Goal: Information Seeking & Learning: Learn about a topic

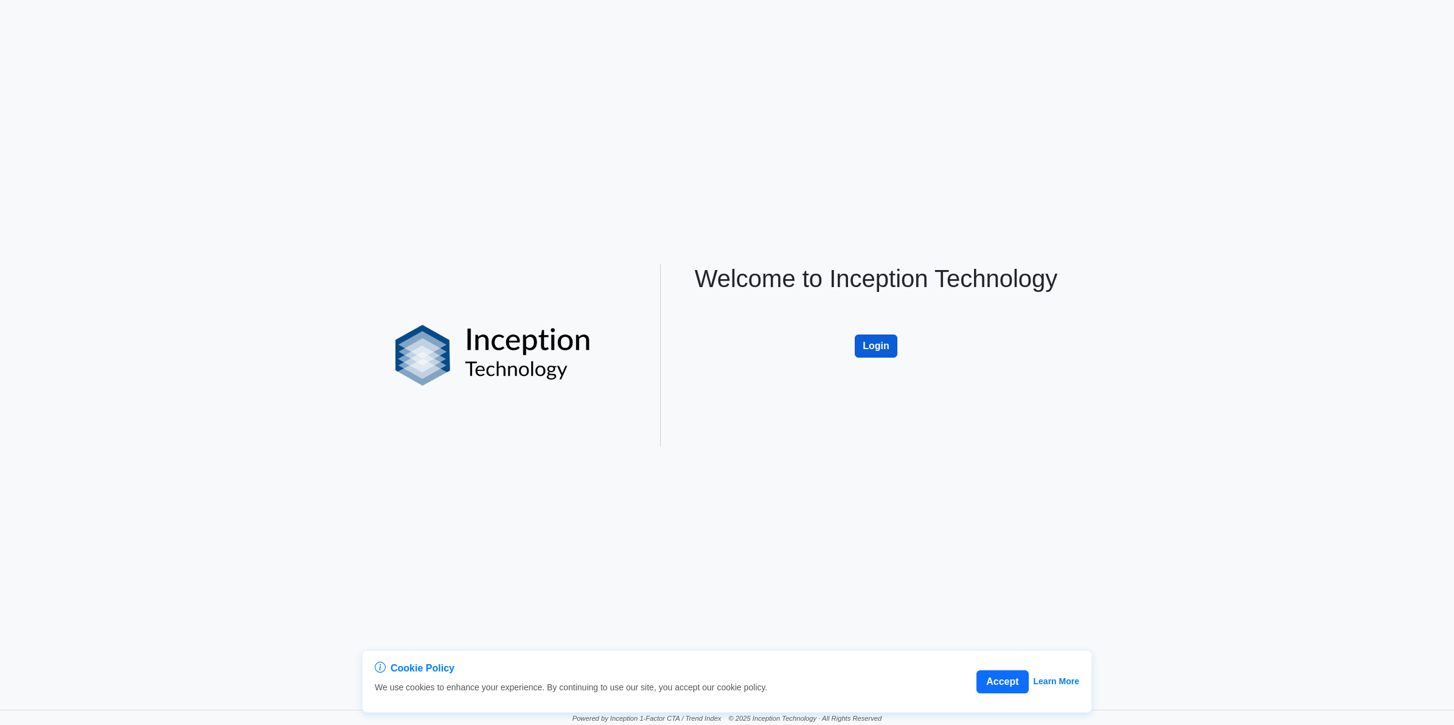
click at [717, 327] on button "Login" at bounding box center [876, 346] width 43 height 23
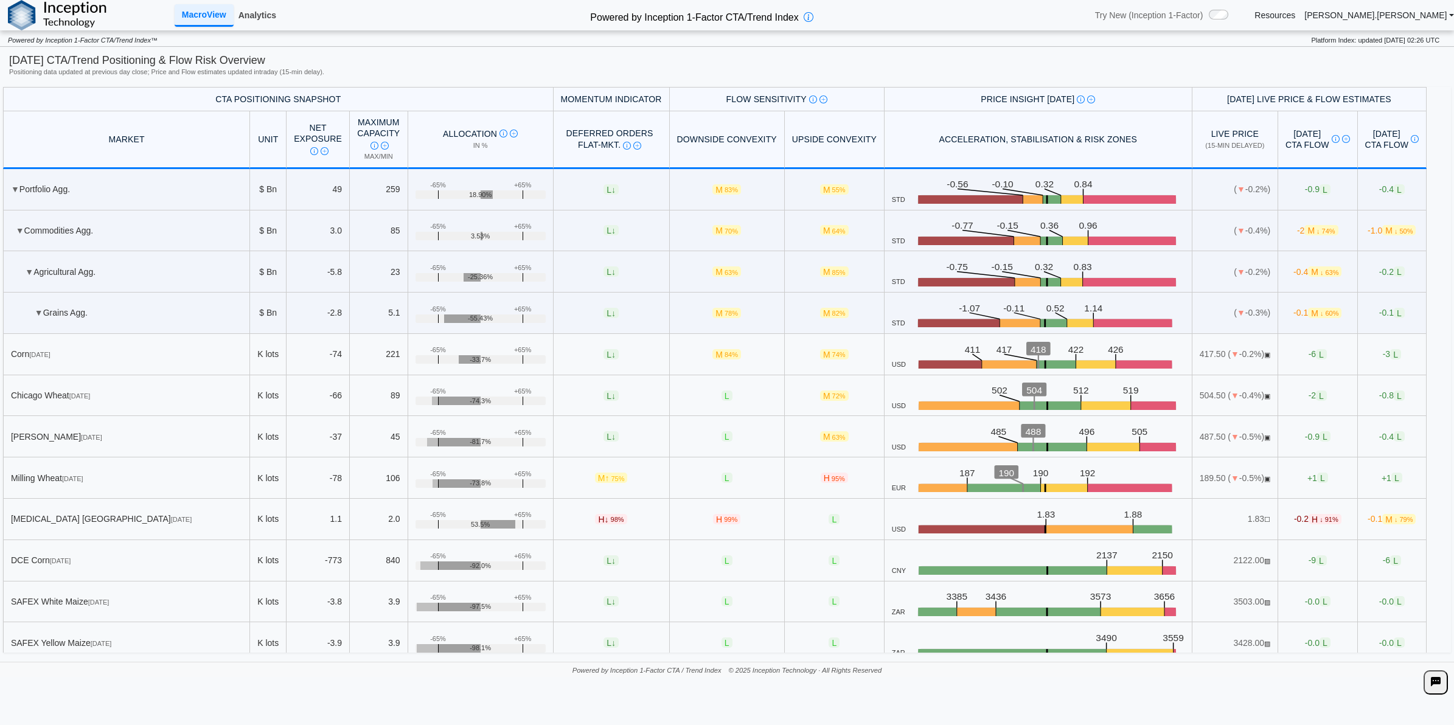
click at [268, 13] on link "Analytics" at bounding box center [257, 15] width 47 height 21
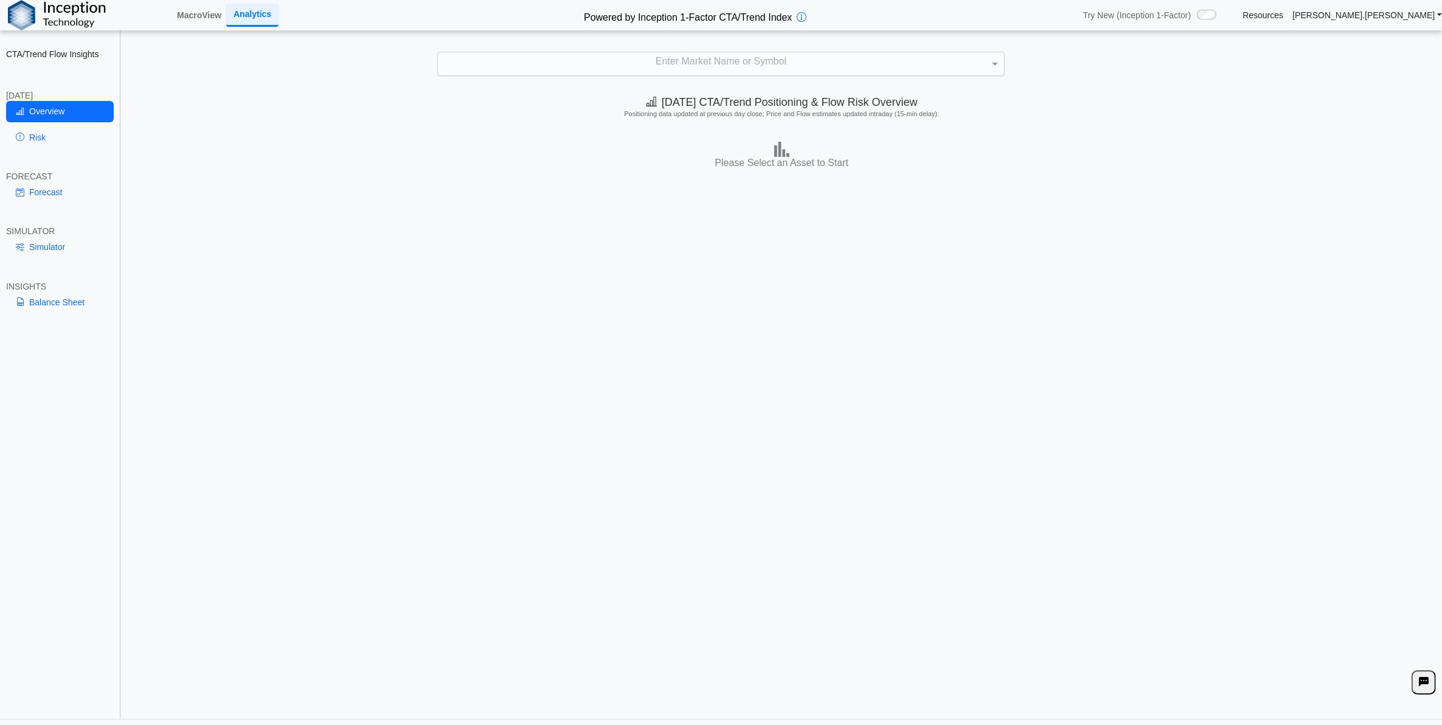
click at [722, 75] on div "Enter Market Name or Symbol" at bounding box center [721, 63] width 566 height 23
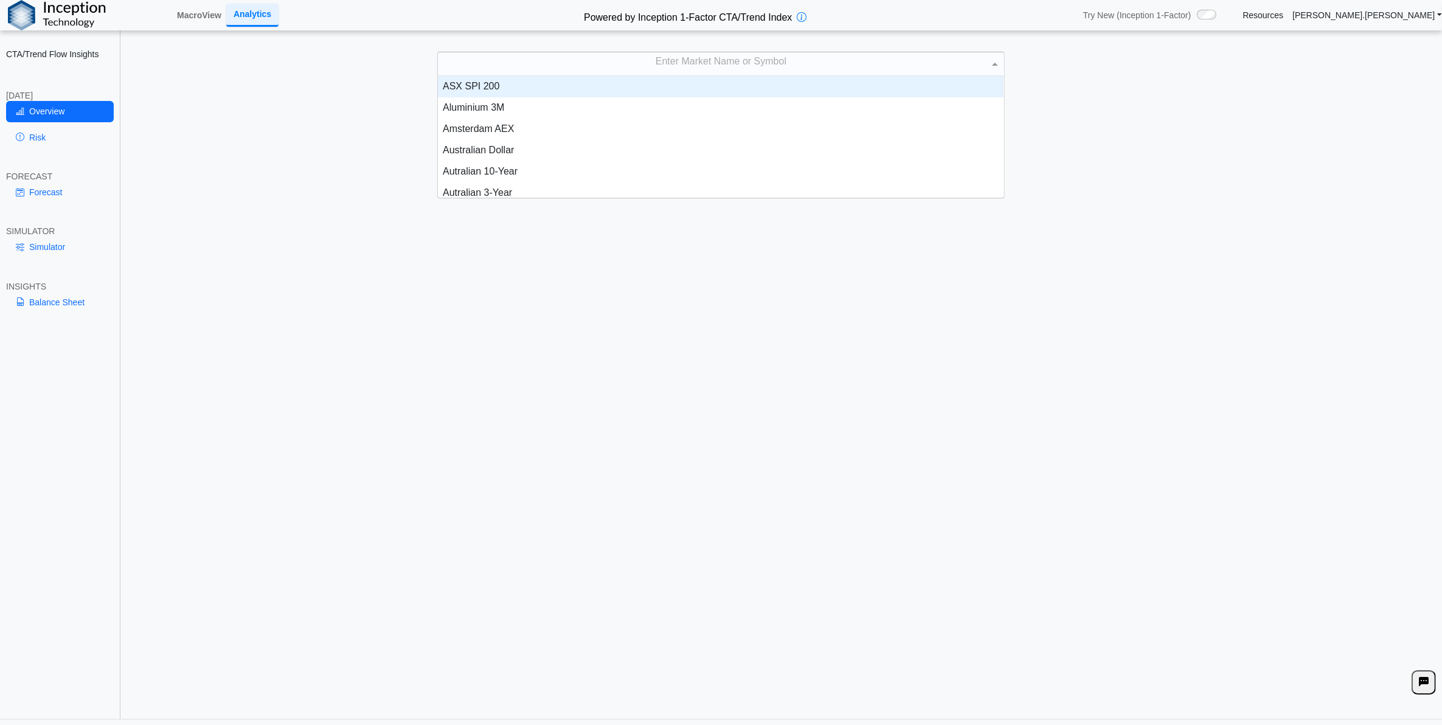
scroll to position [110, 554]
type input "****"
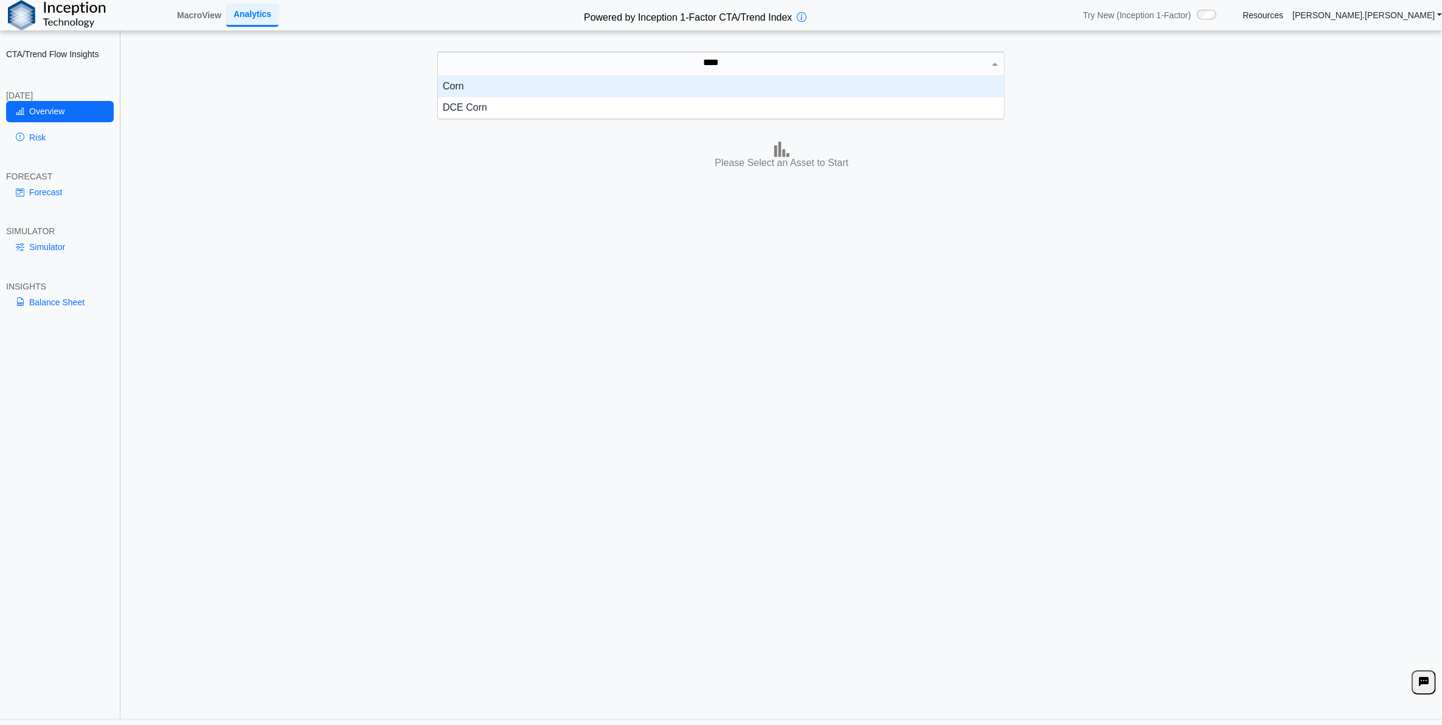
click at [723, 83] on div "Corn" at bounding box center [721, 86] width 566 height 21
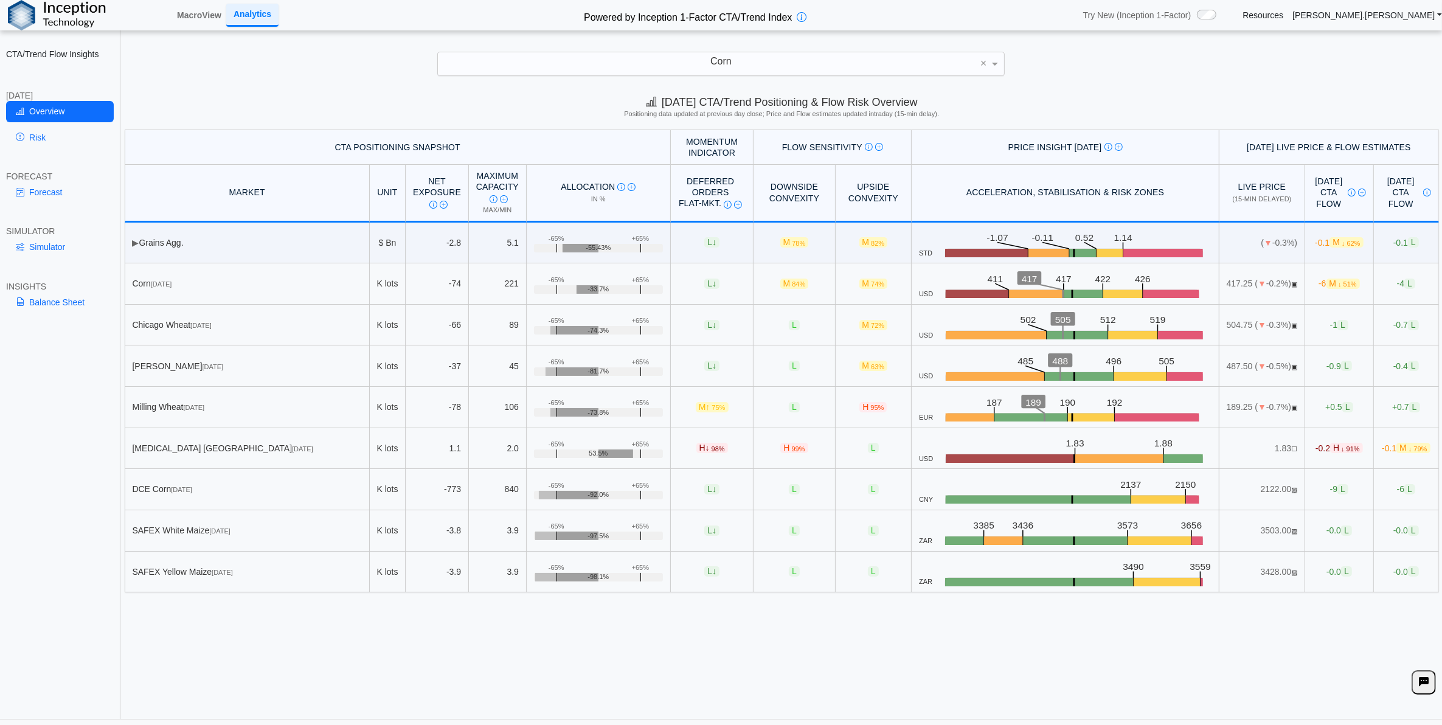
drag, startPoint x: 448, startPoint y: 673, endPoint x: 114, endPoint y: 300, distance: 501.5
click at [445, 673] on div "Today's CTA/Trend Positioning & Flow Risk Overview Positioning data updated at …" at bounding box center [782, 403] width 1321 height 631
click at [77, 131] on link "Risk" at bounding box center [60, 137] width 108 height 21
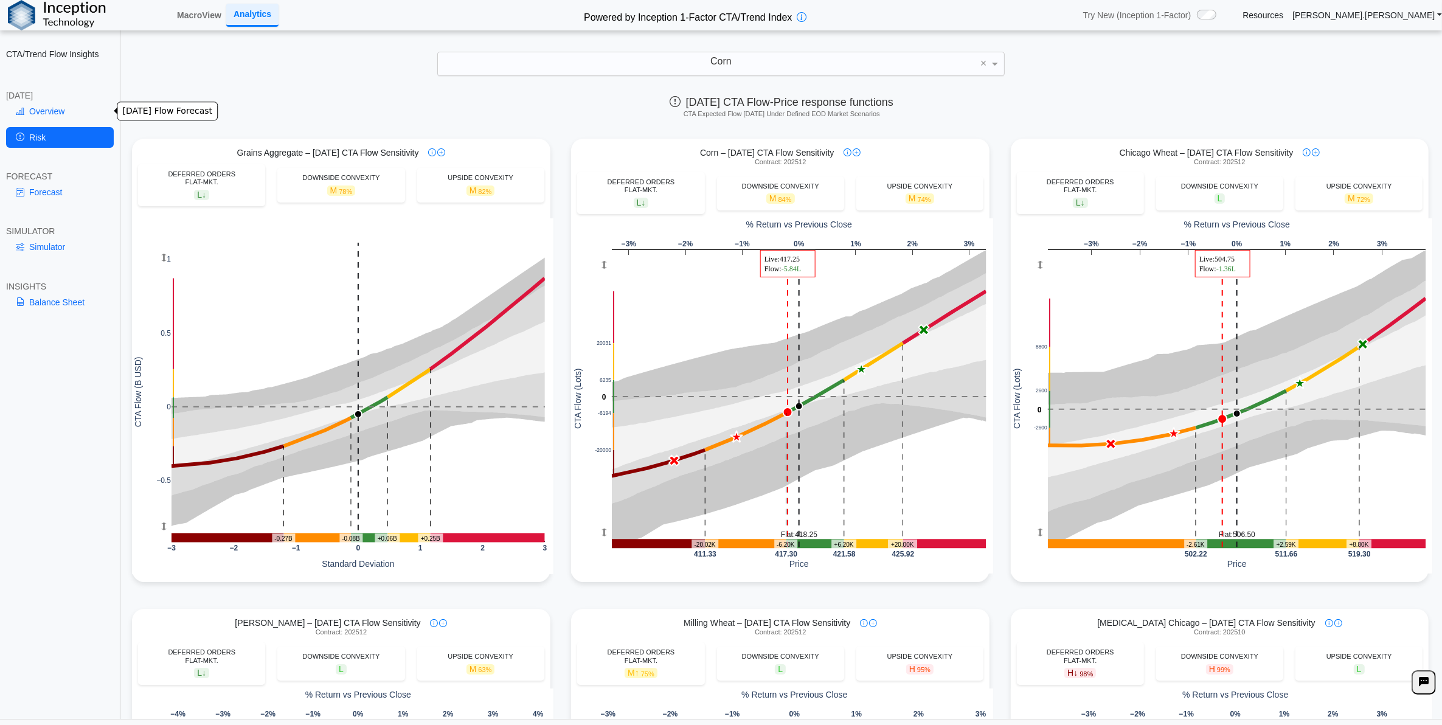
click at [77, 113] on link "Overview" at bounding box center [60, 111] width 108 height 21
